Goal: Task Accomplishment & Management: Manage account settings

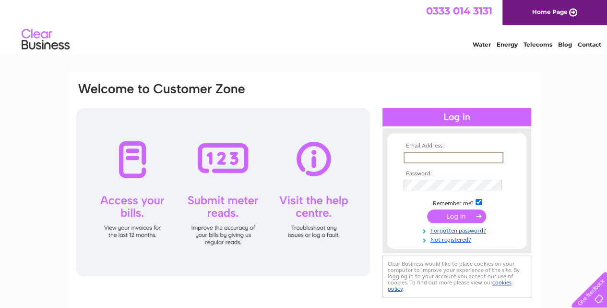
type input "[EMAIL_ADDRESS][DOMAIN_NAME]"
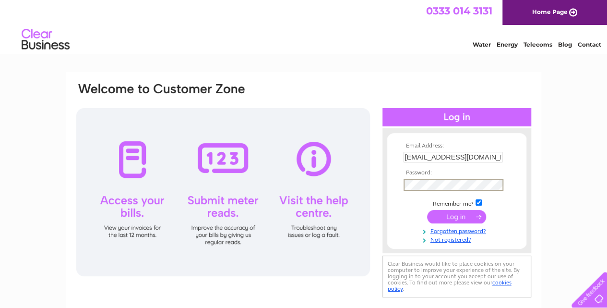
click at [466, 217] on input "submit" at bounding box center [456, 216] width 59 height 13
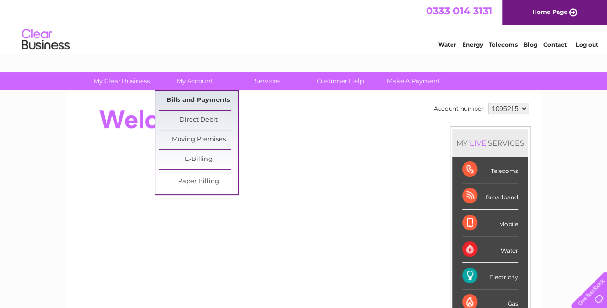
click at [214, 103] on link "Bills and Payments" at bounding box center [198, 100] width 79 height 19
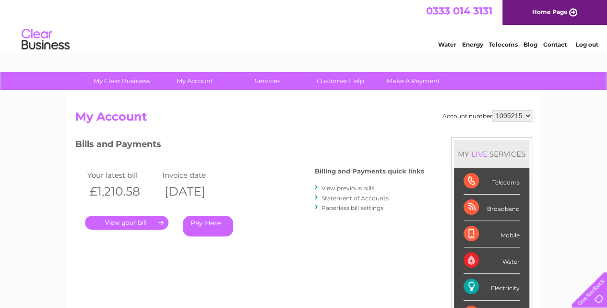
click at [347, 187] on link "View previous bills" at bounding box center [348, 187] width 53 height 7
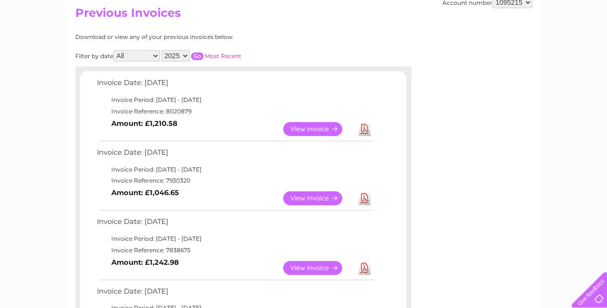
scroll to position [96, 0]
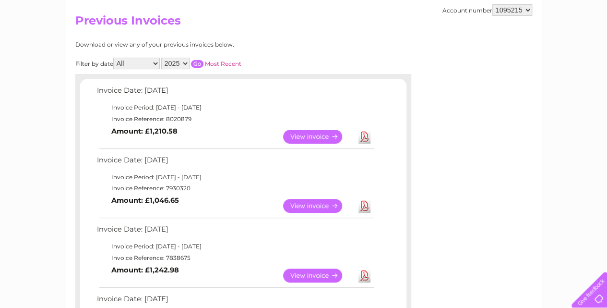
click at [181, 60] on select "2025 2024 2023 2022" at bounding box center [175, 64] width 28 height 12
select select "2024"
click at [162, 58] on select "2025 2024 2023 2022" at bounding box center [175, 64] width 28 height 12
click at [195, 63] on input "button" at bounding box center [197, 64] width 12 height 8
click at [314, 273] on link "View" at bounding box center [318, 275] width 71 height 14
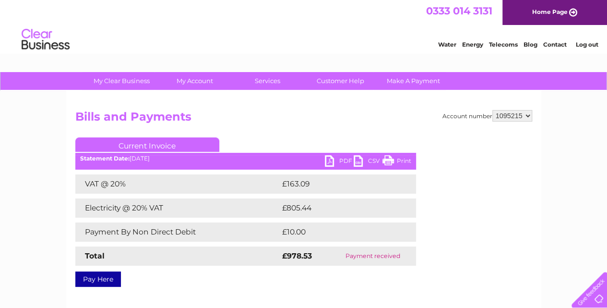
click at [336, 163] on link "PDF" at bounding box center [339, 162] width 29 height 14
